Goal: Find specific page/section

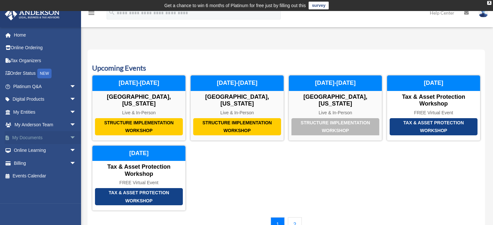
click at [70, 138] on span "arrow_drop_down" at bounding box center [76, 137] width 13 height 13
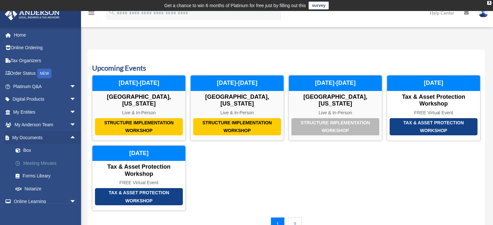
click at [52, 164] on link "Meeting Minutes" at bounding box center [47, 163] width 77 height 13
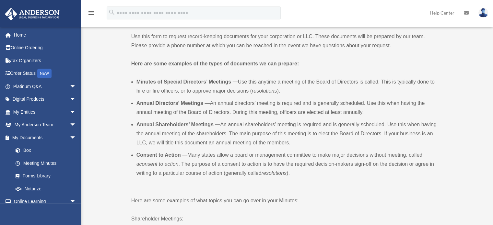
scroll to position [195, 0]
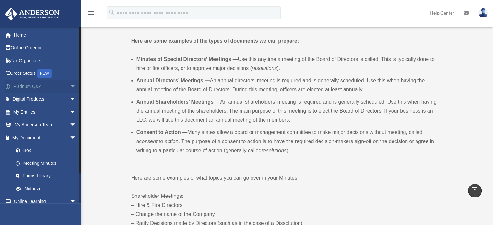
click at [70, 87] on span "arrow_drop_down" at bounding box center [76, 86] width 13 height 13
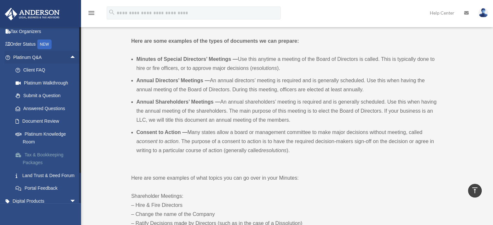
scroll to position [32, 0]
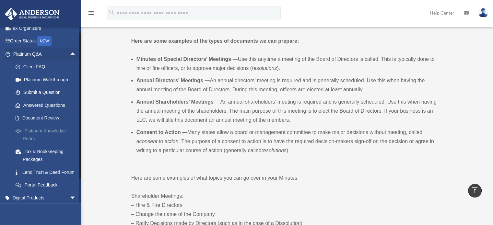
click at [48, 134] on link "Platinum Knowledge Room" at bounding box center [47, 134] width 77 height 21
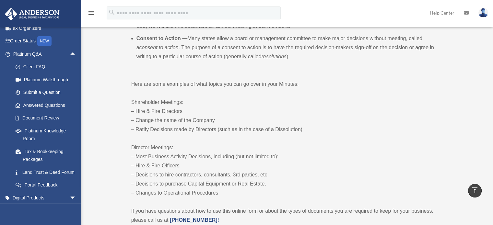
scroll to position [324, 0]
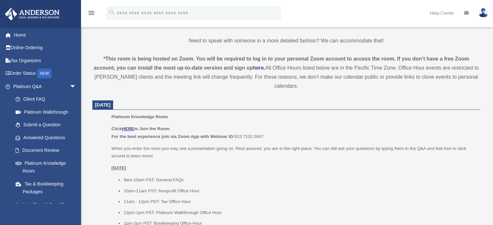
scroll to position [267, 0]
